Goal: Task Accomplishment & Management: Use online tool/utility

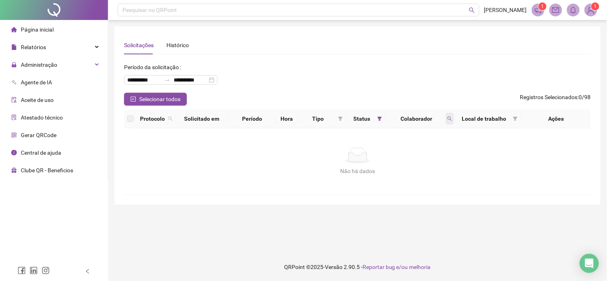
click at [449, 118] on icon "search" at bounding box center [449, 118] width 5 height 5
click at [398, 151] on span "Buscar" at bounding box center [397, 150] width 18 height 9
click at [177, 98] on span "Selecionar todos" at bounding box center [159, 99] width 41 height 9
click at [451, 118] on icon "search" at bounding box center [449, 118] width 5 height 5
click at [400, 151] on span "Buscar" at bounding box center [397, 150] width 18 height 9
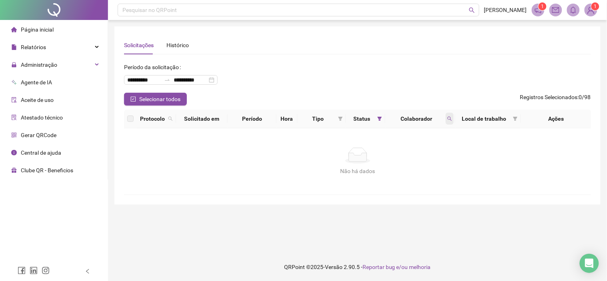
drag, startPoint x: 447, startPoint y: 120, endPoint x: 448, endPoint y: 147, distance: 27.2
click at [447, 121] on span at bounding box center [450, 119] width 8 height 12
click at [438, 153] on span "Limpar" at bounding box center [432, 151] width 18 height 9
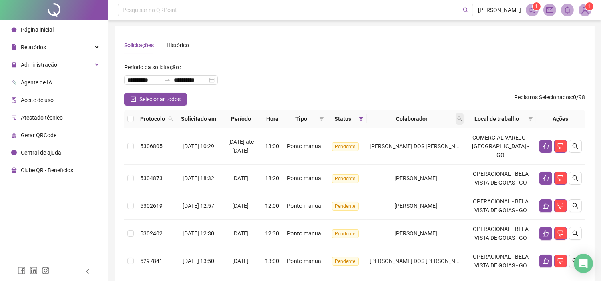
click at [461, 118] on icon "search" at bounding box center [459, 118] width 5 height 5
click at [410, 155] on button "Buscar" at bounding box center [407, 151] width 36 height 10
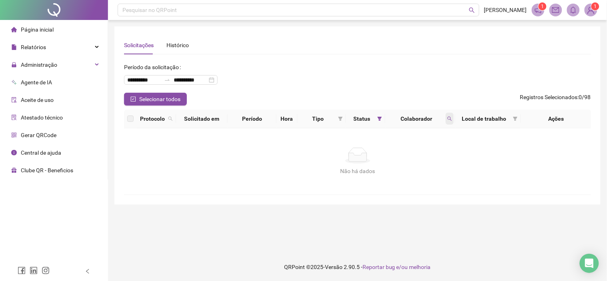
click at [451, 122] on span at bounding box center [450, 119] width 8 height 12
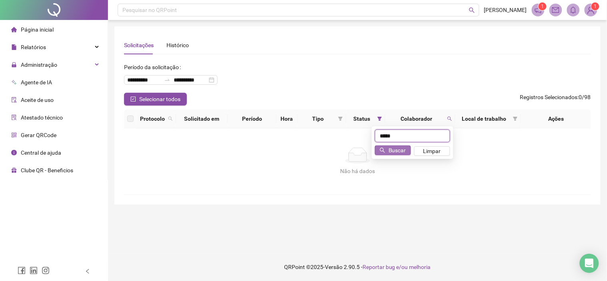
type input "*****"
click at [396, 151] on span "Buscar" at bounding box center [397, 150] width 18 height 9
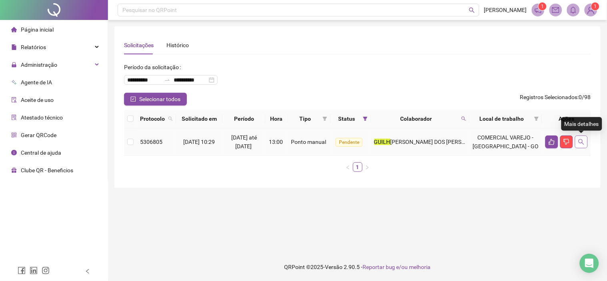
click at [583, 142] on icon "search" at bounding box center [581, 142] width 6 height 6
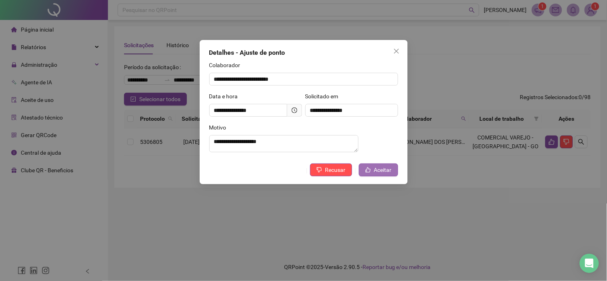
click at [372, 173] on button "Aceitar" at bounding box center [378, 170] width 39 height 13
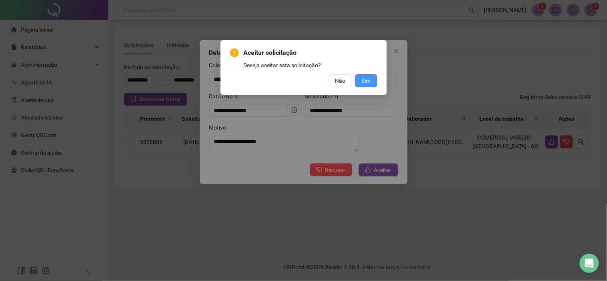
click at [370, 82] on span "Sim" at bounding box center [366, 80] width 9 height 9
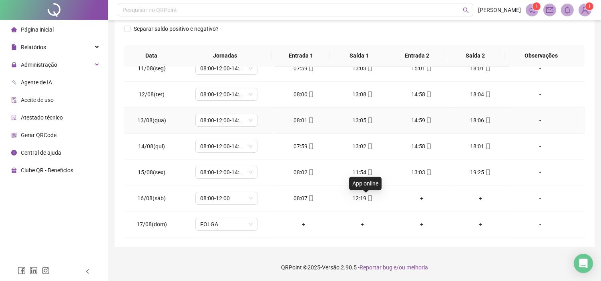
scroll to position [459, 0]
